Goal: Navigation & Orientation: Find specific page/section

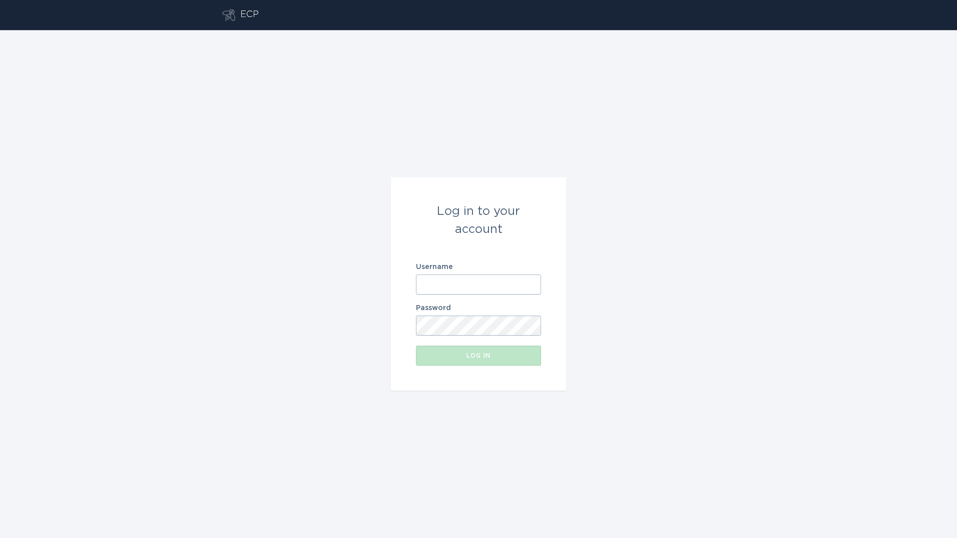
click at [490, 287] on input "Username" at bounding box center [478, 284] width 125 height 20
paste input "[PERSON_NAME][EMAIL_ADDRESS][PERSON_NAME][DOMAIN_NAME]"
type input "[PERSON_NAME][EMAIL_ADDRESS][PERSON_NAME][DOMAIN_NAME]"
click at [472, 363] on button "Log in" at bounding box center [478, 355] width 125 height 20
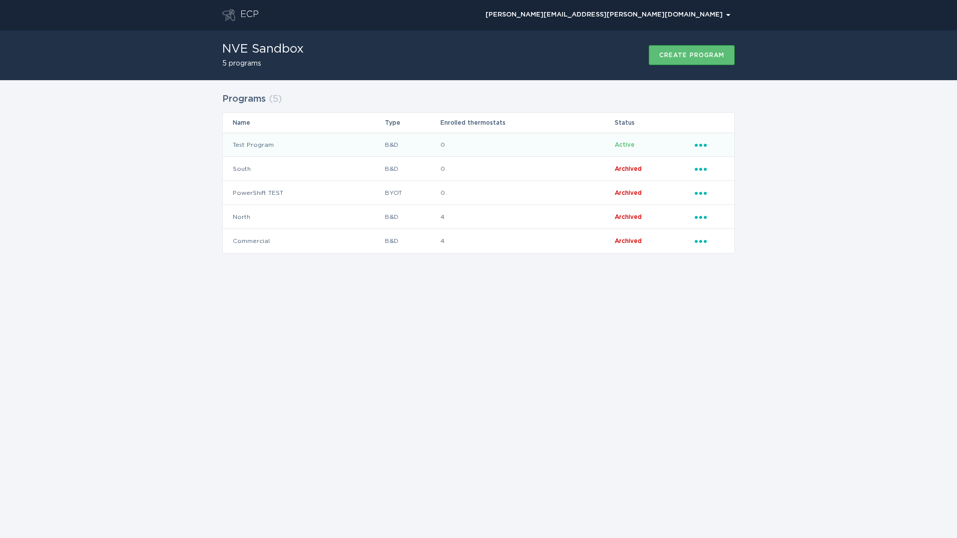
click at [283, 147] on td "Test Program" at bounding box center [304, 145] width 162 height 24
click at [274, 144] on td "Test Program" at bounding box center [304, 145] width 162 height 24
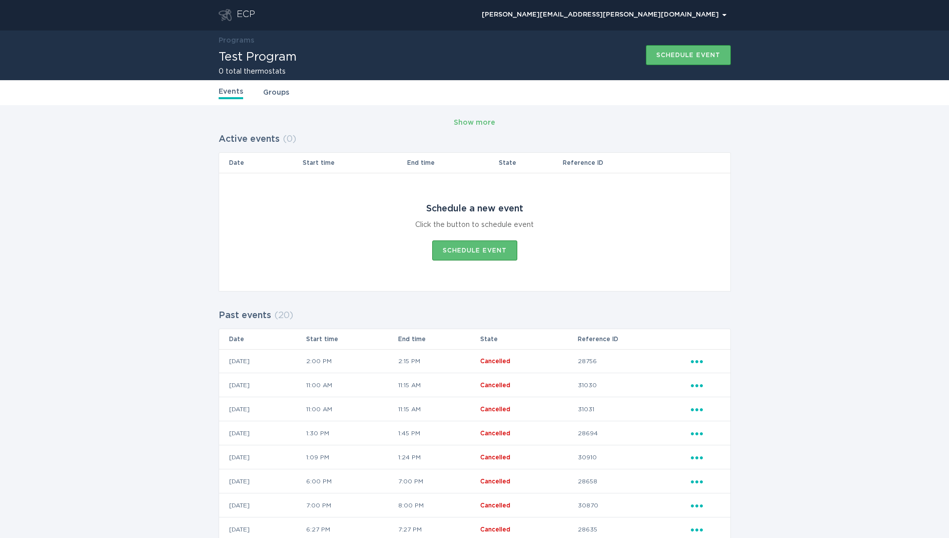
click at [280, 96] on link "Groups" at bounding box center [276, 92] width 26 height 11
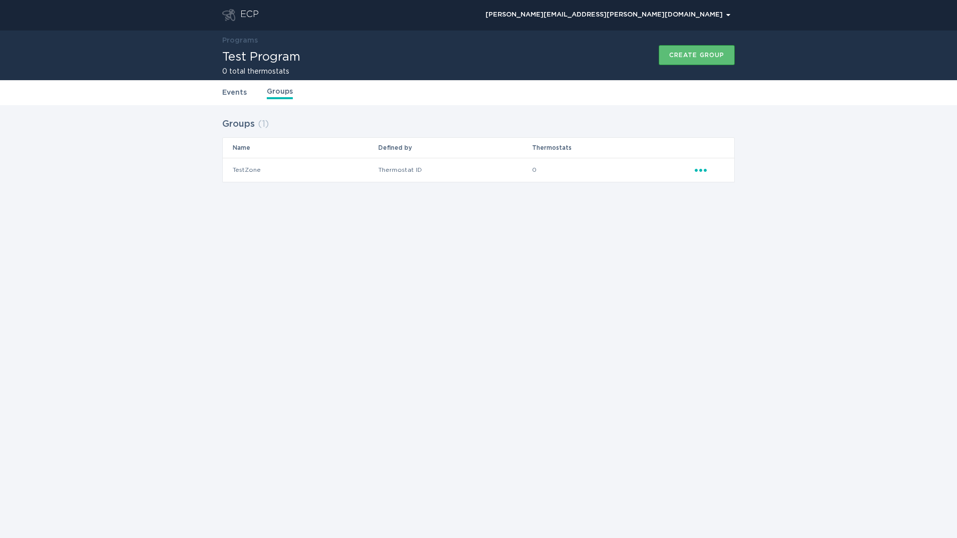
click at [236, 11] on div "ECP" at bounding box center [240, 15] width 37 height 12
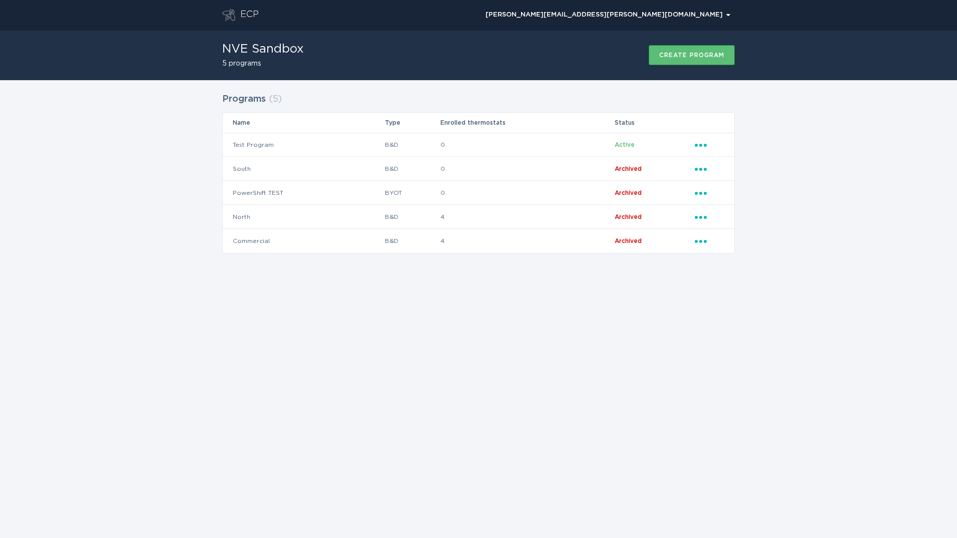
click at [390, 342] on div "ECP udit.gulati@oracle.com Chevron NVE Sandbox 5 programs Create program Progra…" at bounding box center [478, 269] width 957 height 538
click at [278, 146] on td "Test Program" at bounding box center [304, 145] width 162 height 24
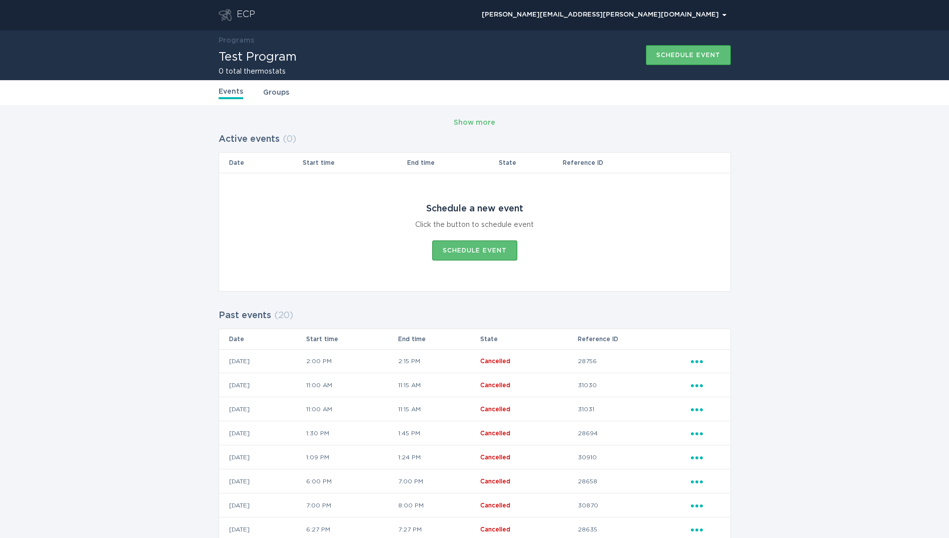
click at [277, 89] on link "Groups" at bounding box center [276, 92] width 26 height 11
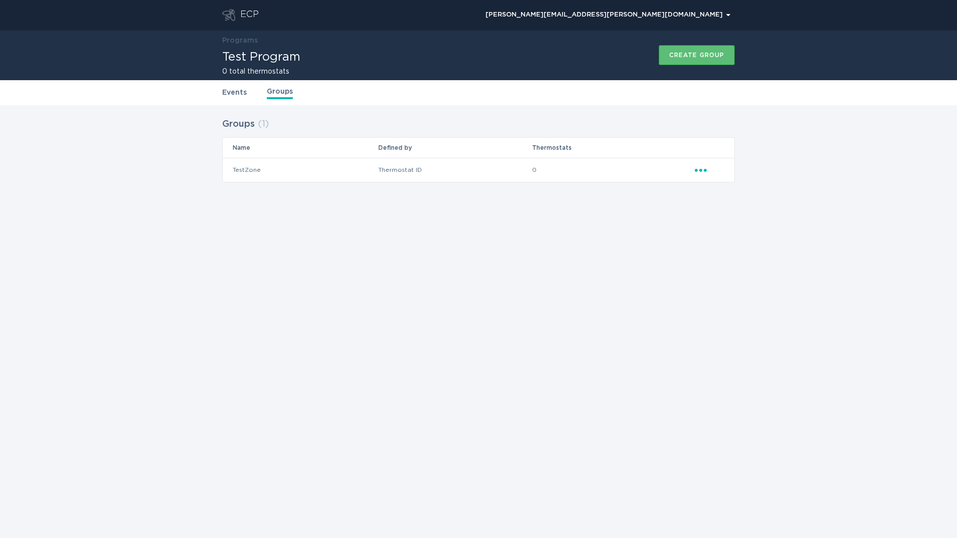
click at [253, 15] on div "ECP" at bounding box center [249, 15] width 19 height 12
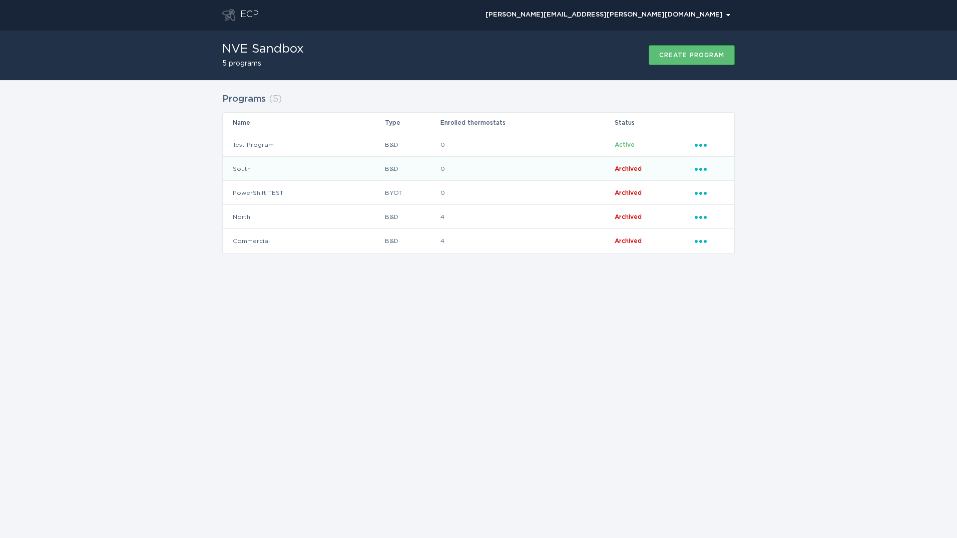
click at [290, 168] on td "South" at bounding box center [304, 169] width 162 height 24
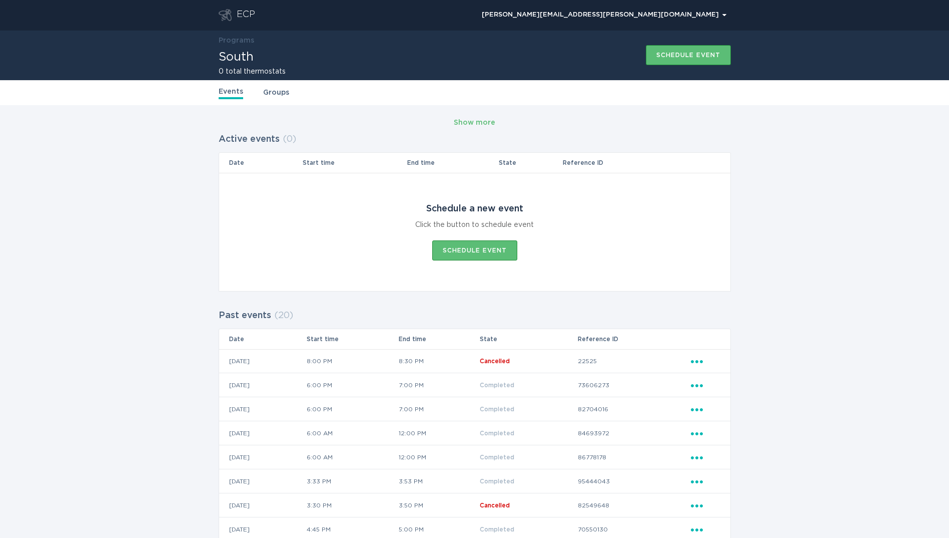
click at [279, 97] on link "Groups" at bounding box center [276, 92] width 26 height 11
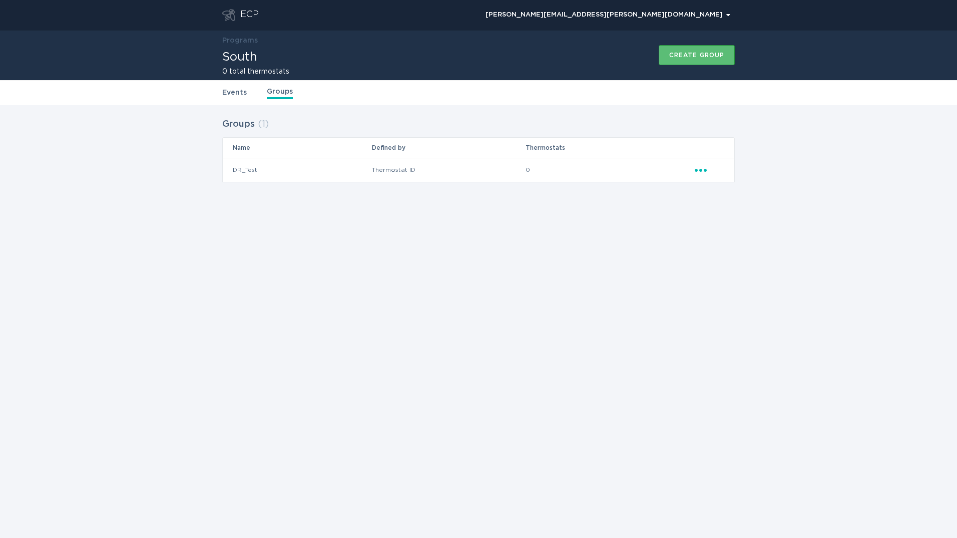
click at [242, 12] on div "ECP" at bounding box center [249, 15] width 19 height 12
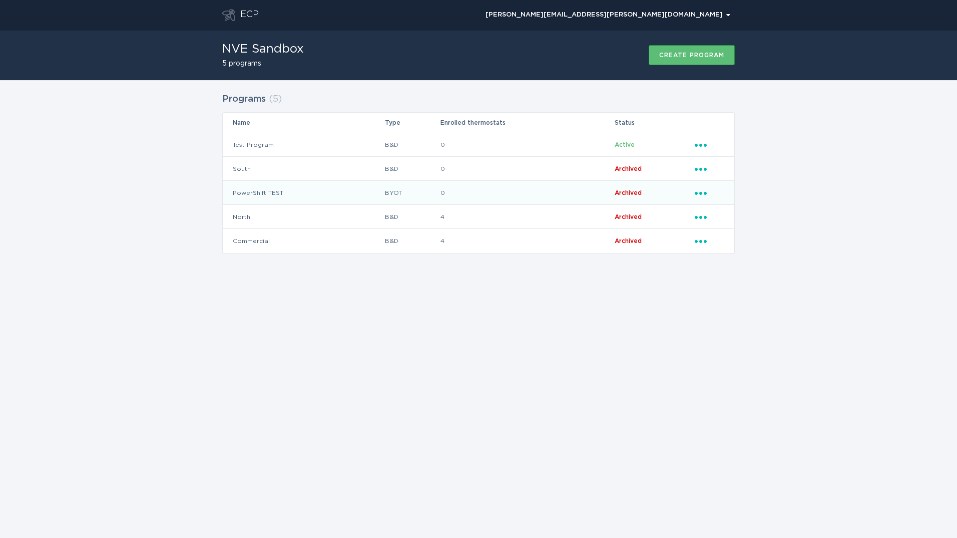
click at [267, 186] on td "PowerShift TEST" at bounding box center [304, 193] width 162 height 24
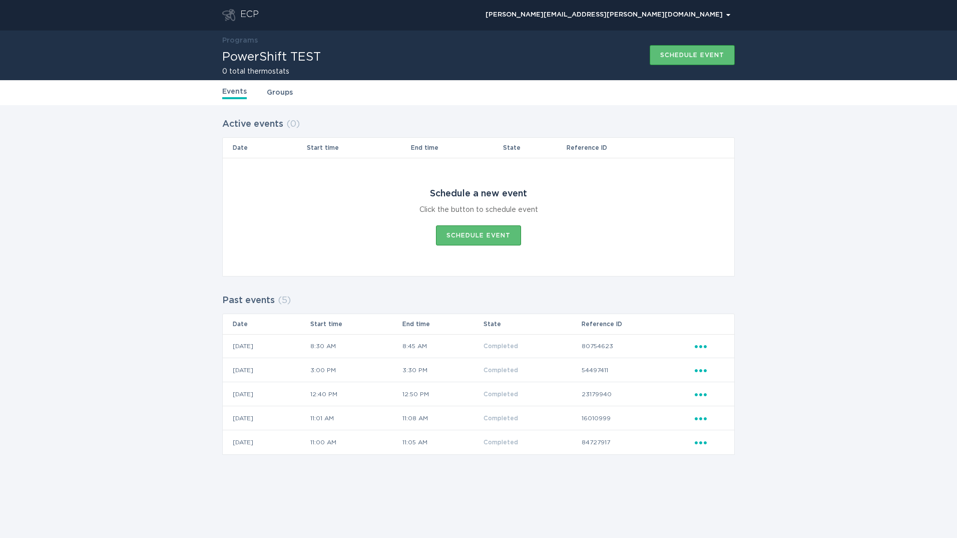
click at [279, 85] on div "Events Groups" at bounding box center [478, 92] width 513 height 25
click at [279, 91] on link "Groups" at bounding box center [280, 92] width 26 height 11
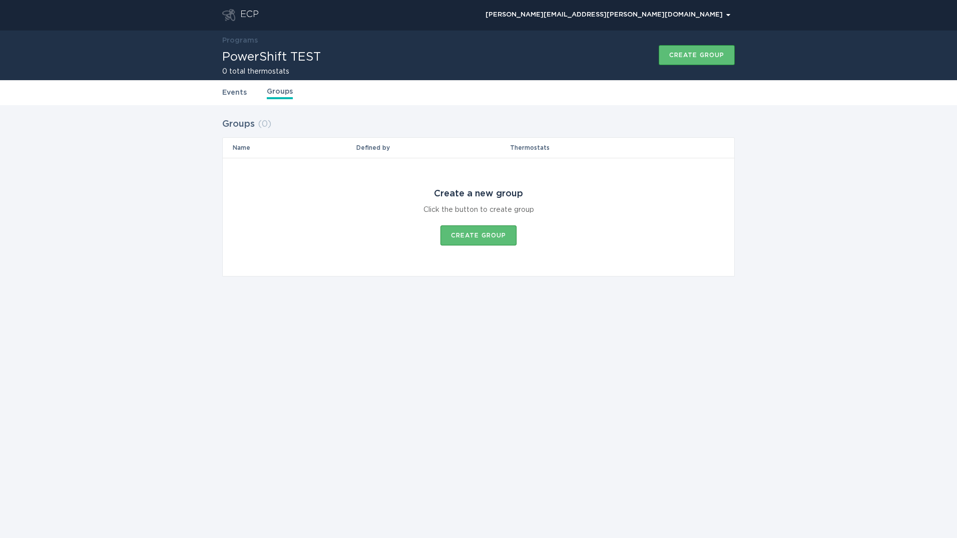
click at [237, 14] on div "ECP" at bounding box center [240, 15] width 37 height 12
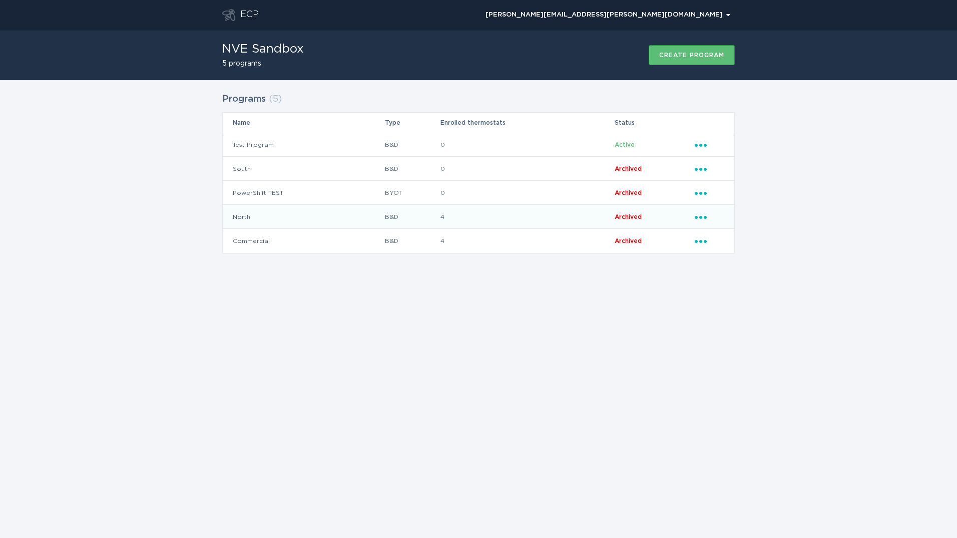
click at [268, 219] on td "North" at bounding box center [304, 217] width 162 height 24
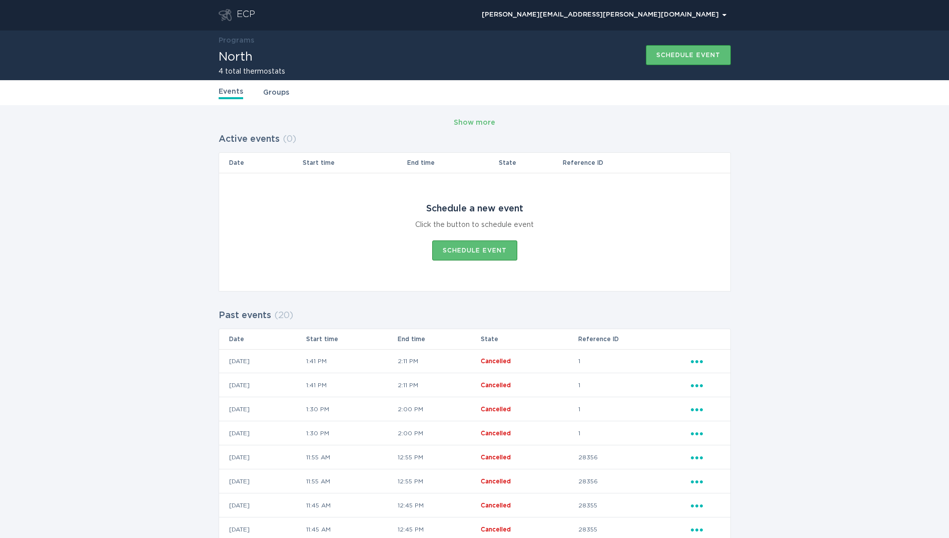
click at [271, 95] on link "Groups" at bounding box center [276, 92] width 26 height 11
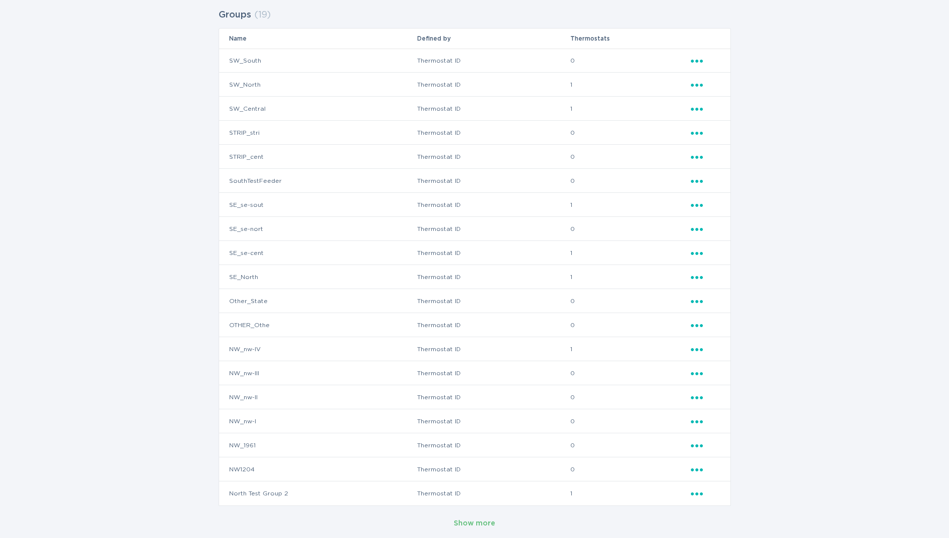
scroll to position [112, 0]
click at [471, 521] on div "Show more" at bounding box center [475, 520] width 42 height 11
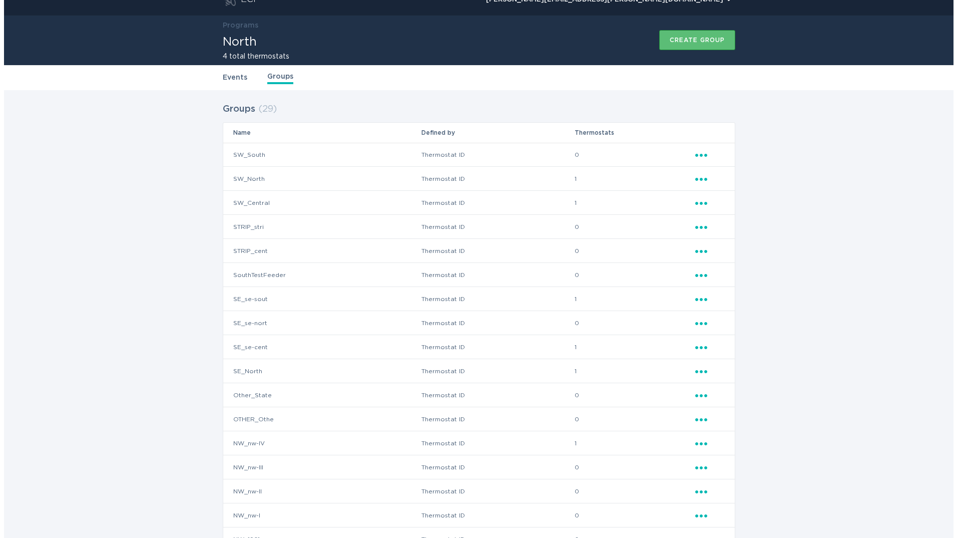
scroll to position [0, 0]
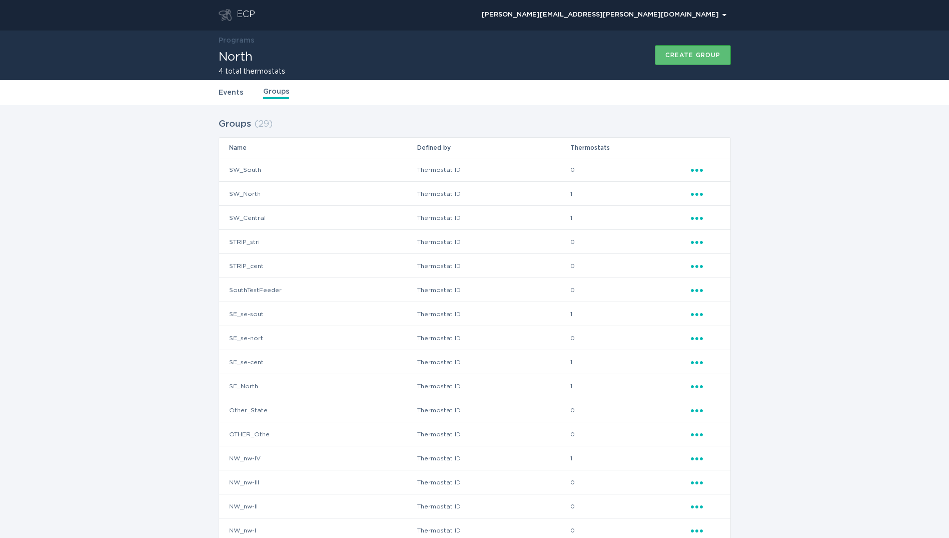
click at [243, 14] on div "ECP" at bounding box center [246, 15] width 19 height 12
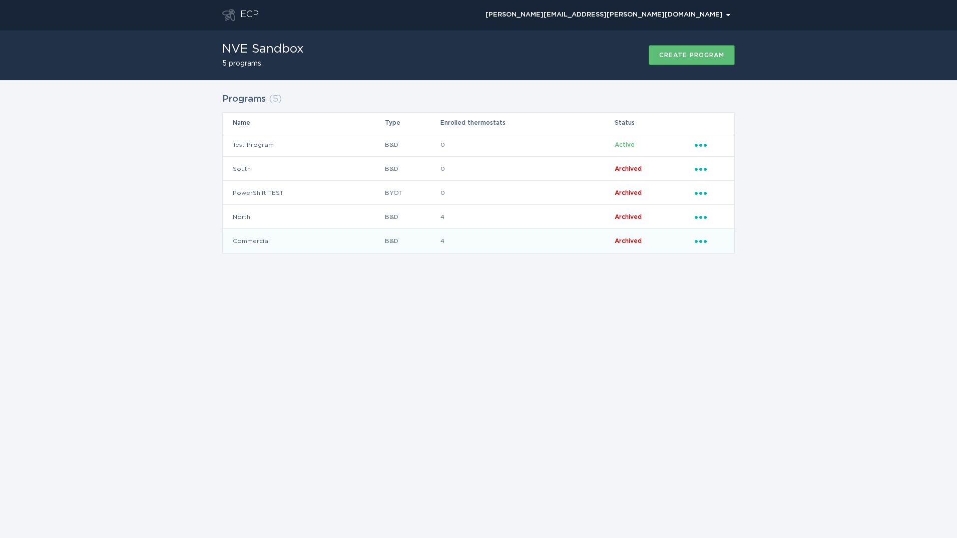
click at [282, 237] on td "Commercial" at bounding box center [304, 241] width 162 height 24
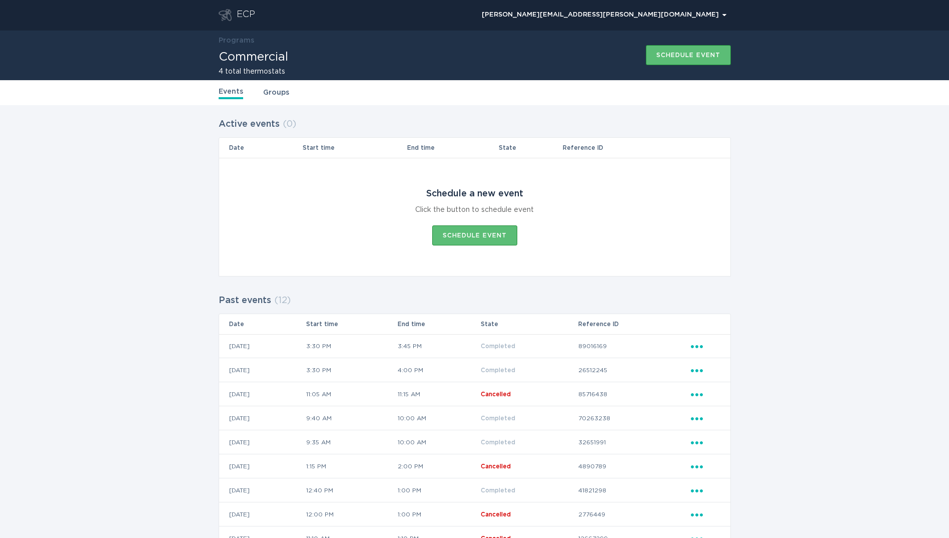
click at [276, 84] on div "Events Groups" at bounding box center [475, 92] width 513 height 25
click at [276, 94] on link "Groups" at bounding box center [276, 92] width 26 height 11
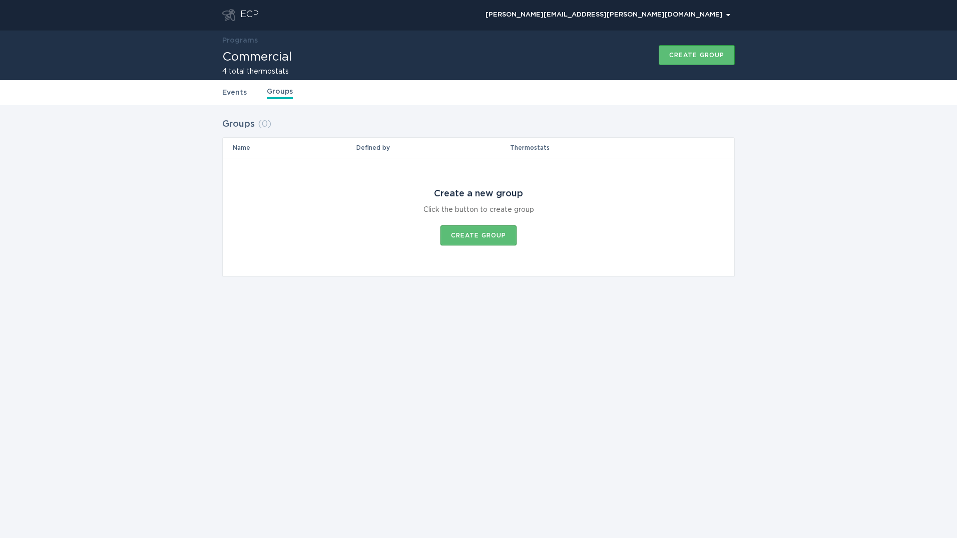
click at [275, 98] on link "Groups" at bounding box center [280, 92] width 26 height 13
click at [248, 93] on div "Events Groups" at bounding box center [478, 92] width 513 height 25
click at [246, 93] on div "Events Groups" at bounding box center [478, 92] width 513 height 25
click at [242, 94] on link "Events" at bounding box center [234, 92] width 25 height 11
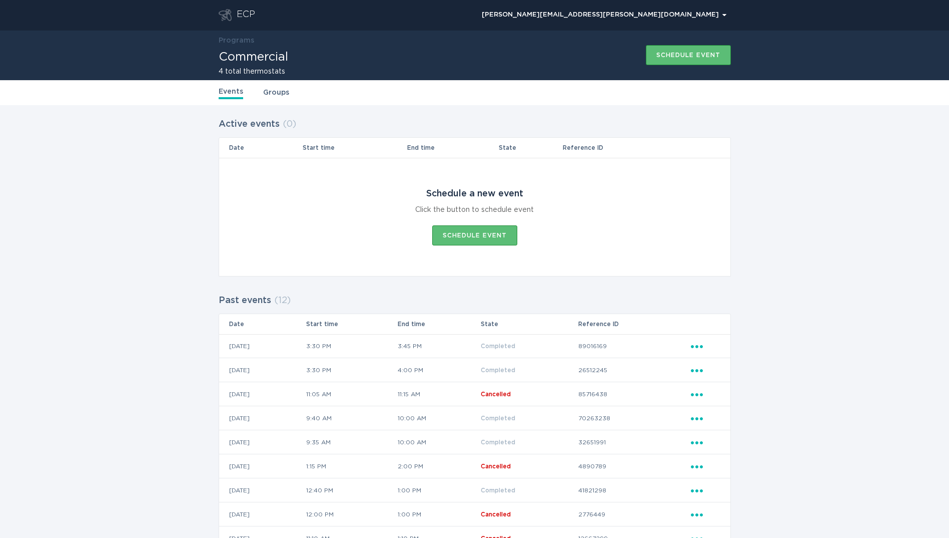
click at [242, 25] on header "ECP udit.gulati@oracle.com Chevron" at bounding box center [475, 15] width 513 height 30
click at [242, 15] on div "ECP" at bounding box center [246, 15] width 19 height 12
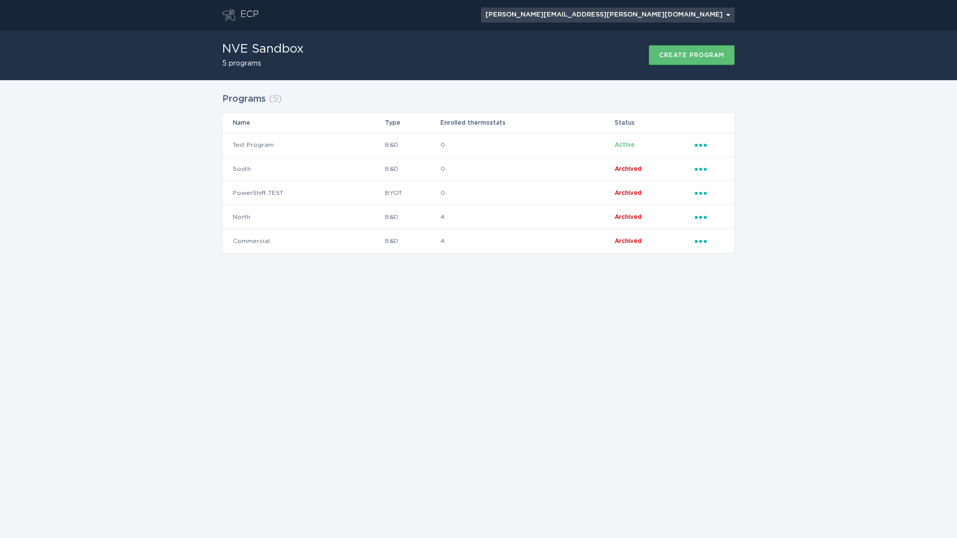
click at [704, 13] on div "udit.gulati@oracle.com Chevron" at bounding box center [608, 15] width 245 height 6
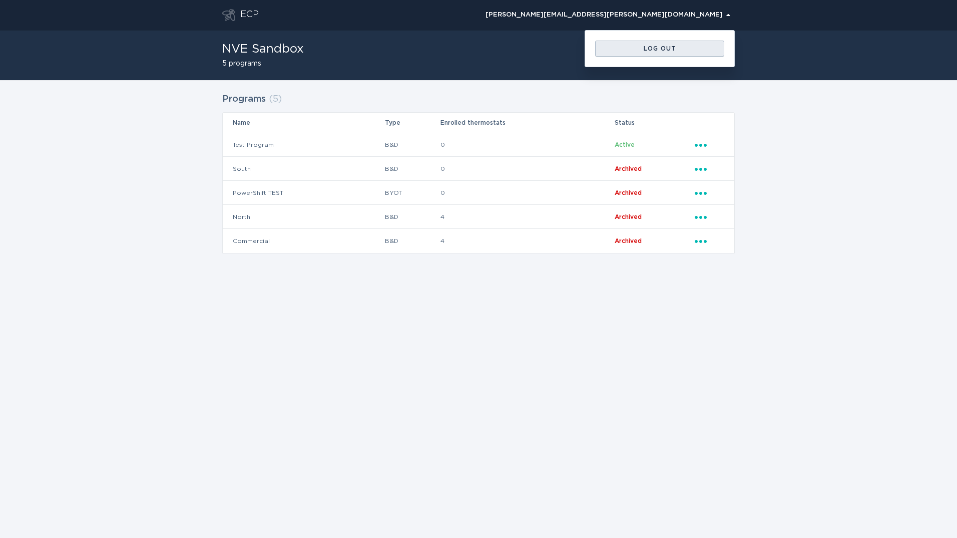
click at [658, 42] on button "Log out" at bounding box center [659, 49] width 129 height 16
